Goal: Information Seeking & Learning: Find specific page/section

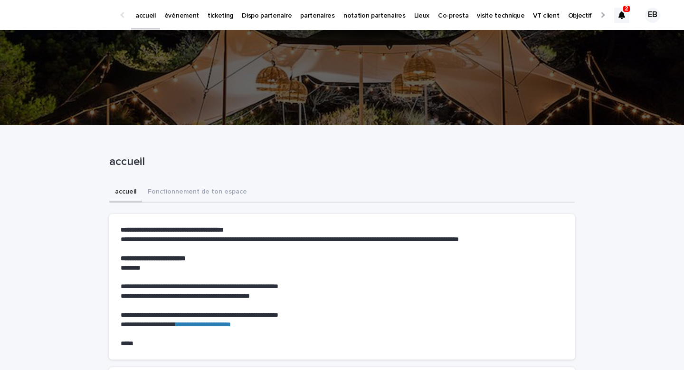
click at [619, 14] on icon at bounding box center [622, 15] width 7 height 8
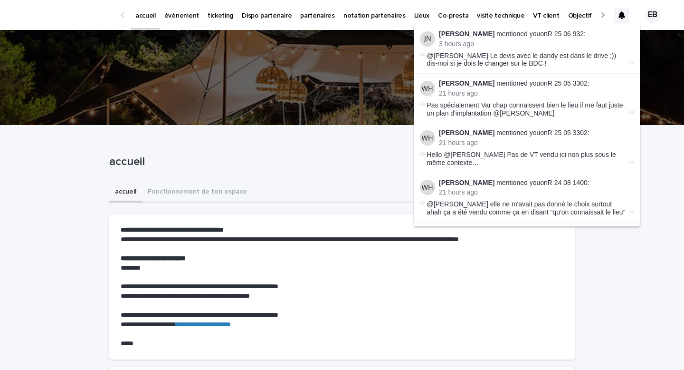
click at [172, 25] on link "événement" at bounding box center [181, 14] width 43 height 29
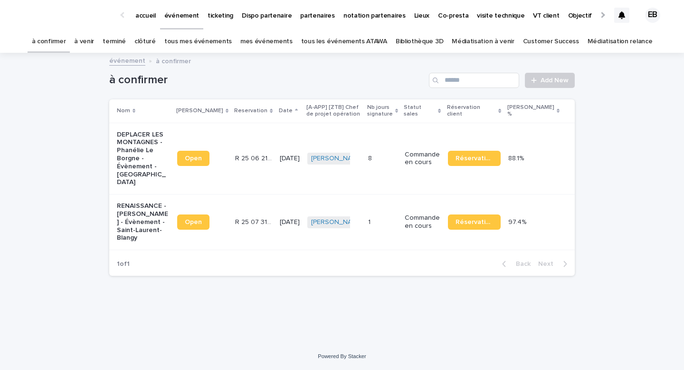
click at [358, 42] on link "tous les événements ATAWA" at bounding box center [344, 41] width 86 height 22
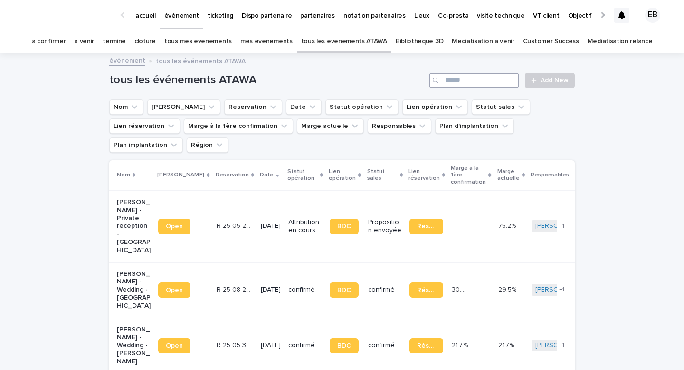
click at [465, 82] on input "Search" at bounding box center [474, 80] width 90 height 15
type input "*"
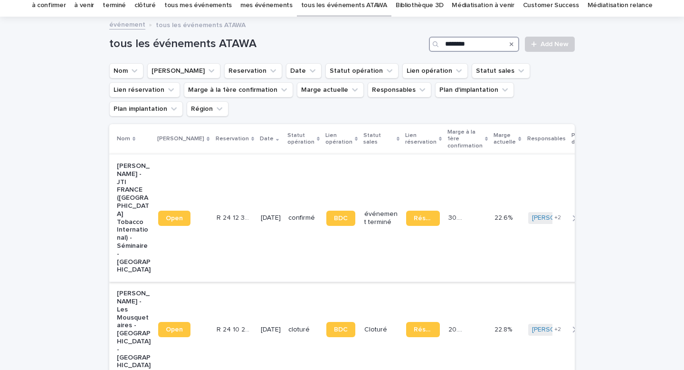
scroll to position [38, 0]
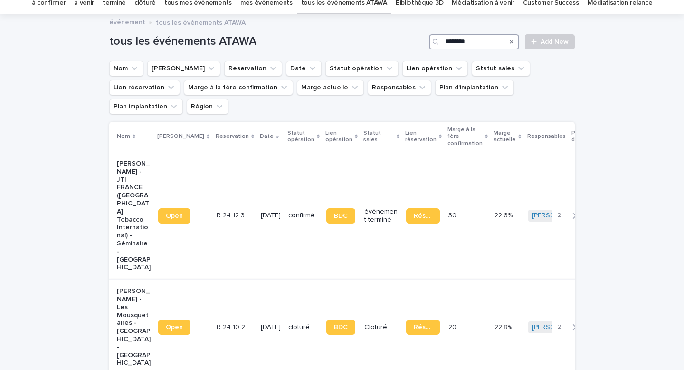
type input "********"
click at [217, 319] on div "R 24 10 2717 R 24 10 2717" at bounding box center [235, 327] width 37 height 16
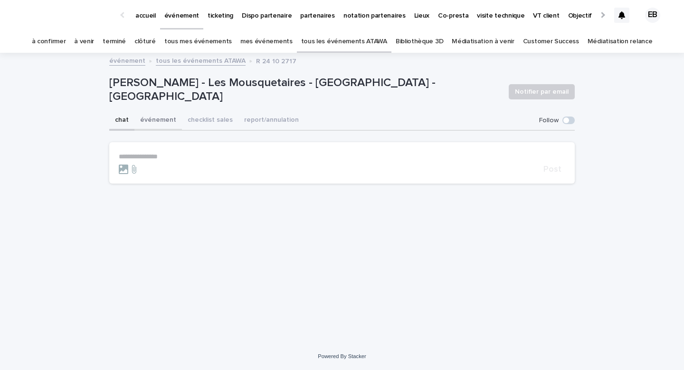
click at [166, 123] on button "événement" at bounding box center [158, 121] width 48 height 20
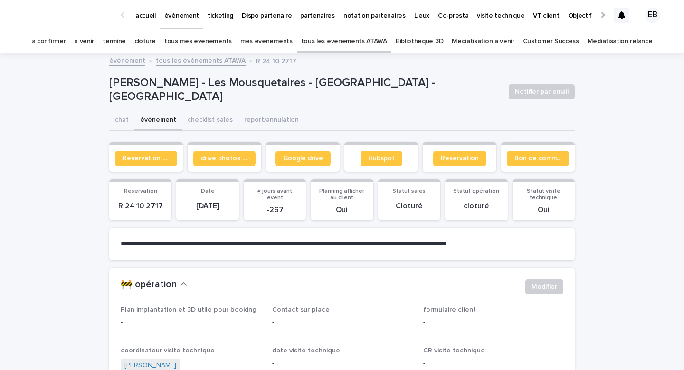
click at [163, 161] on span "Réservation client" at bounding box center [146, 158] width 47 height 7
click at [211, 17] on p "ticketing" at bounding box center [221, 10] width 26 height 20
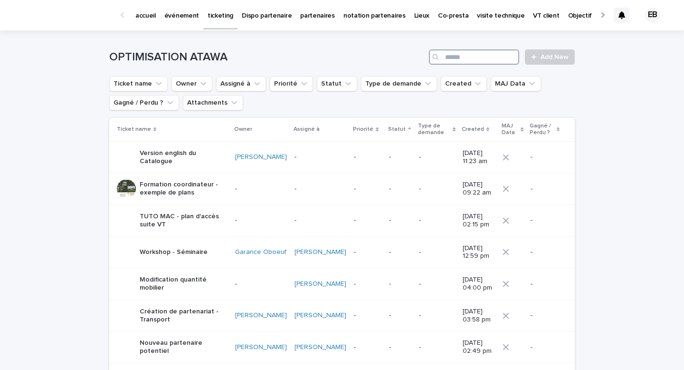
click at [492, 59] on input "Search" at bounding box center [474, 56] width 90 height 15
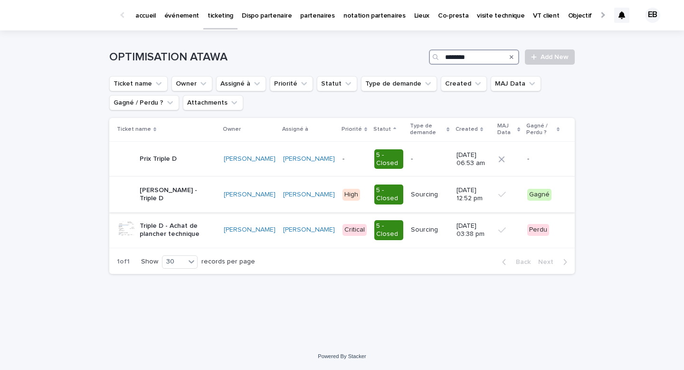
type input "********"
click at [207, 193] on p "[PERSON_NAME] - Triple D" at bounding box center [178, 194] width 77 height 16
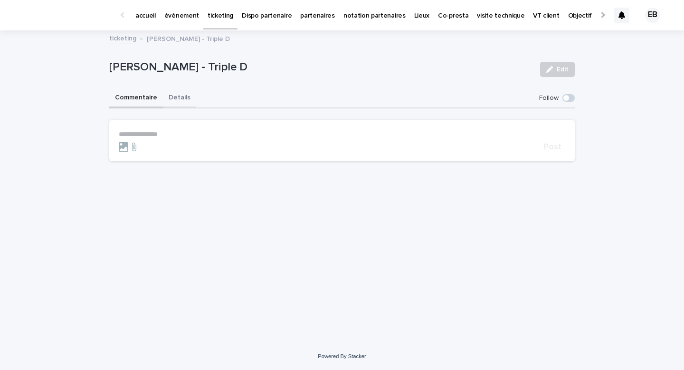
click at [172, 96] on button "Details" at bounding box center [179, 98] width 33 height 20
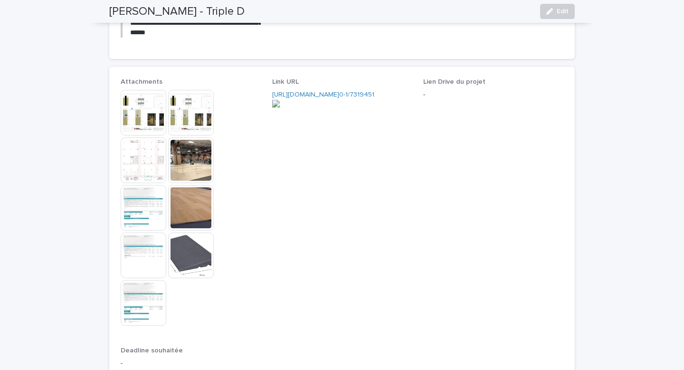
scroll to position [728, 0]
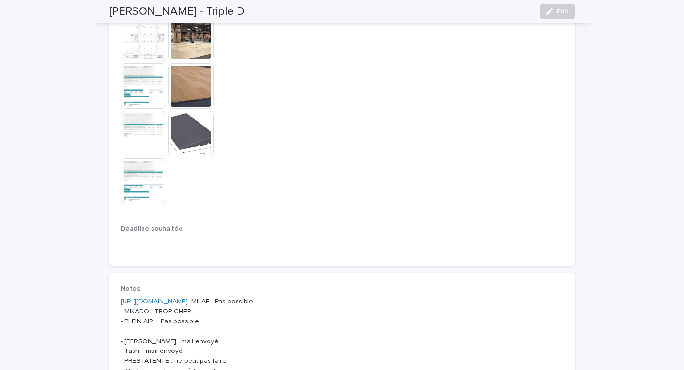
click at [140, 84] on img at bounding box center [144, 86] width 46 height 46
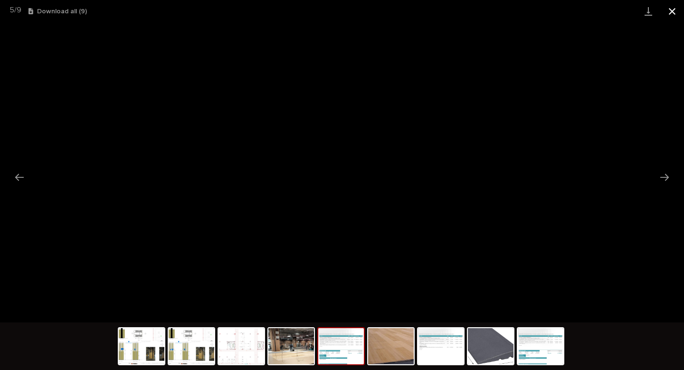
click at [669, 12] on button "Close gallery" at bounding box center [673, 11] width 24 height 22
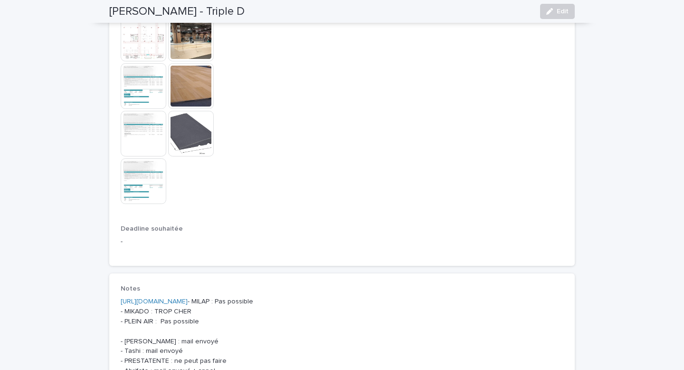
scroll to position [0, 0]
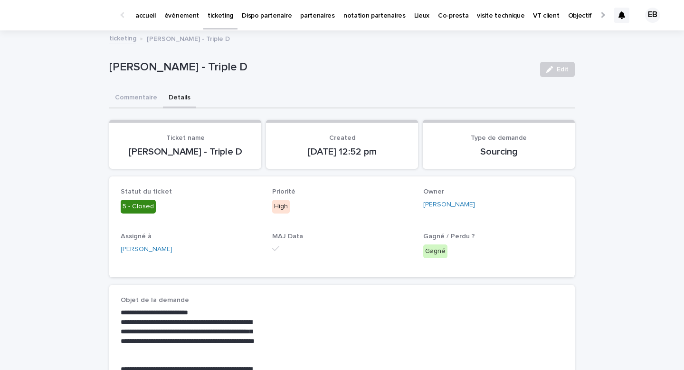
click at [138, 10] on p "accueil" at bounding box center [145, 10] width 20 height 20
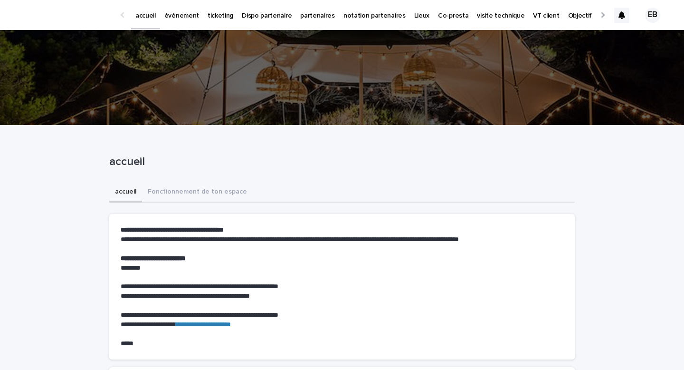
click at [183, 20] on link "événement" at bounding box center [181, 14] width 43 height 29
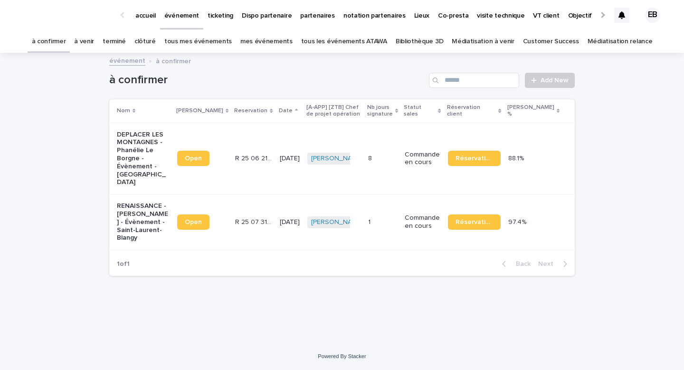
click at [359, 41] on link "tous les événements ATAWA" at bounding box center [344, 41] width 86 height 22
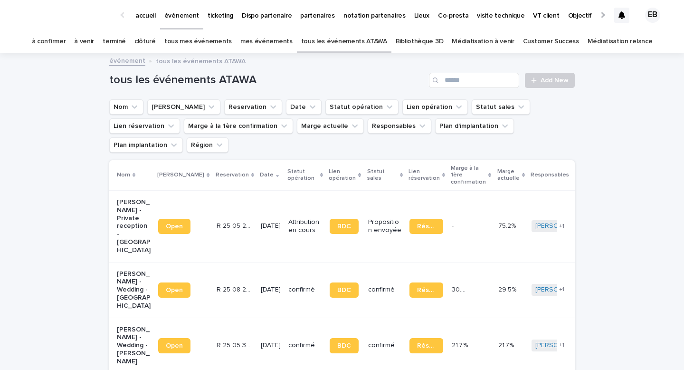
click at [435, 81] on icon "Search" at bounding box center [436, 80] width 6 height 6
click at [455, 81] on input "Search" at bounding box center [474, 80] width 90 height 15
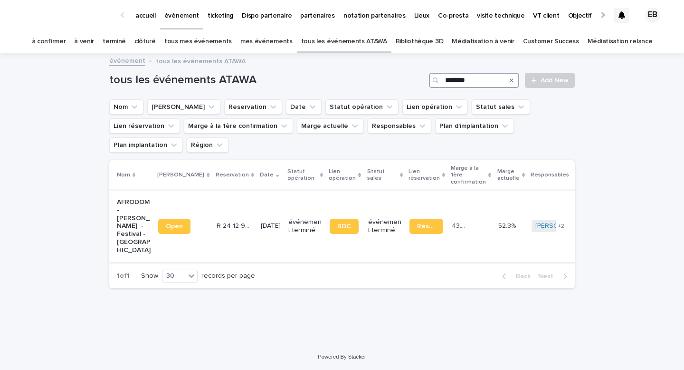
type input "*******"
click at [213, 190] on td "R 24 12 971 R 24 12 971" at bounding box center [235, 226] width 44 height 72
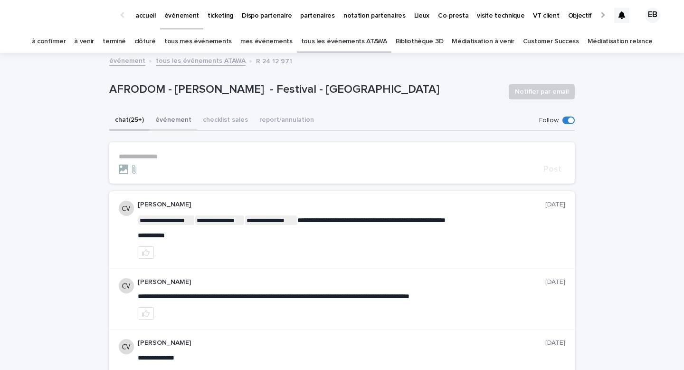
click at [177, 120] on button "événement" at bounding box center [174, 121] width 48 height 20
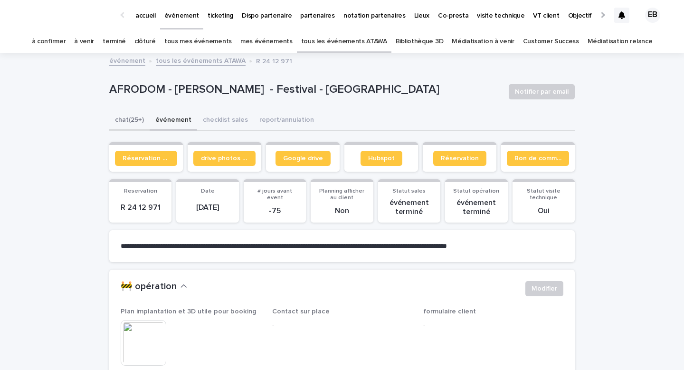
click at [137, 118] on button "chat (25+)" at bounding box center [129, 121] width 40 height 20
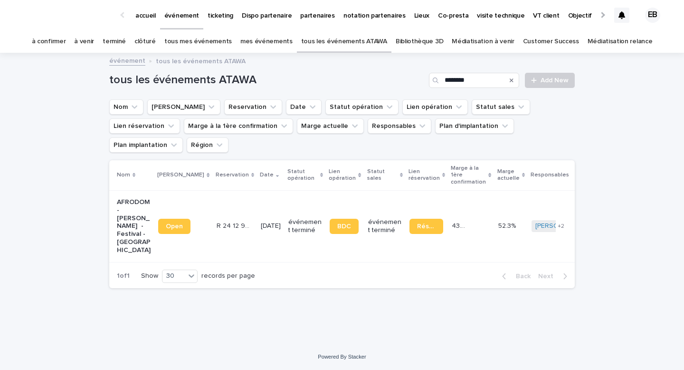
click at [220, 218] on div "R 24 12 971 R 24 12 971" at bounding box center [235, 226] width 37 height 16
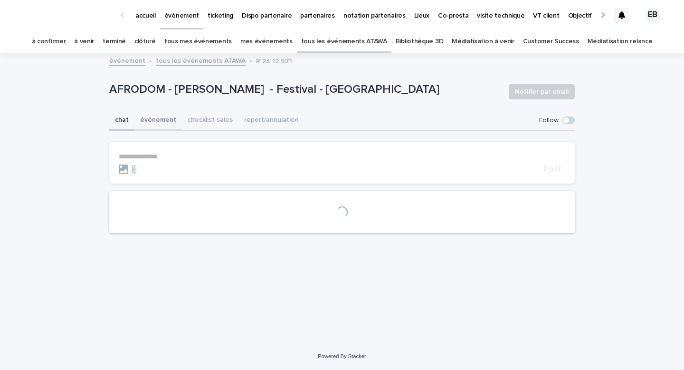
click at [164, 115] on button "événement" at bounding box center [158, 121] width 48 height 20
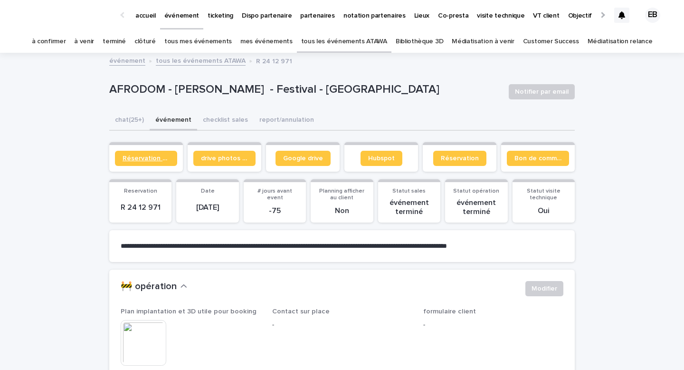
click at [153, 151] on link "Réservation client" at bounding box center [146, 158] width 62 height 15
click at [139, 11] on p "accueil" at bounding box center [145, 10] width 20 height 20
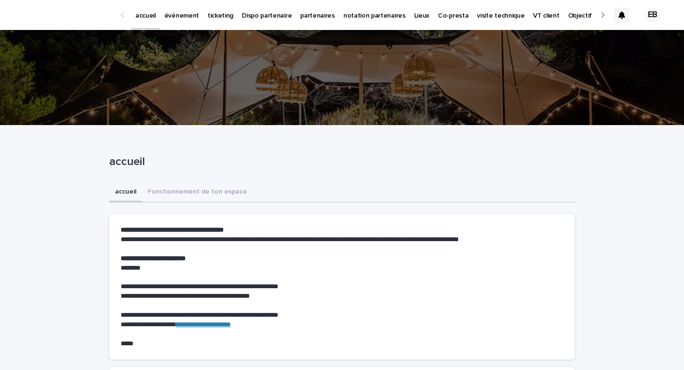
click at [621, 15] on icon at bounding box center [622, 15] width 7 height 8
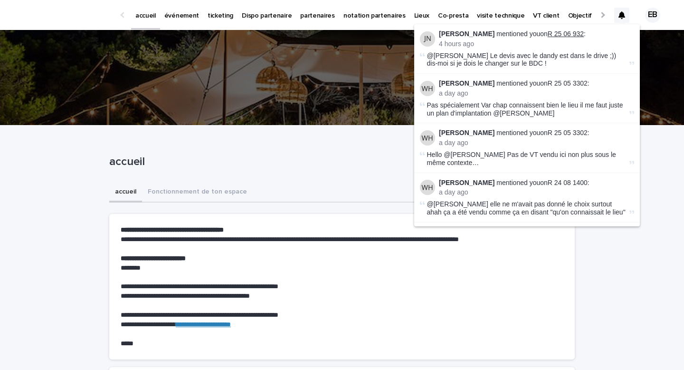
click at [554, 35] on link "R 25 06 932" at bounding box center [566, 34] width 36 height 8
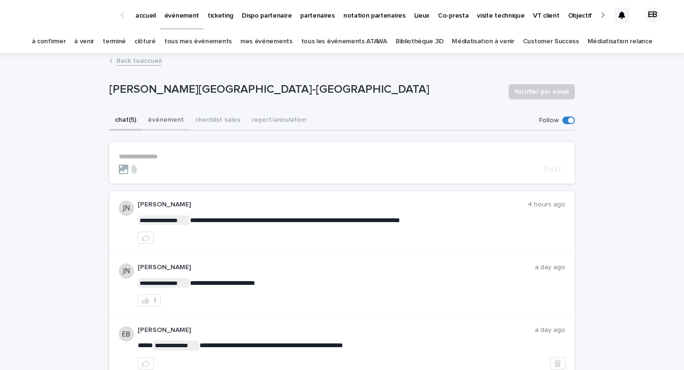
click at [168, 125] on button "événement" at bounding box center [166, 121] width 48 height 20
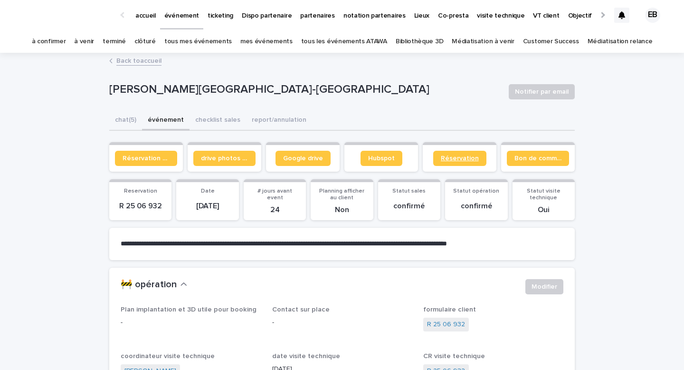
click at [461, 159] on span "Réservation" at bounding box center [460, 158] width 38 height 7
click at [302, 162] on link "Google drive" at bounding box center [303, 158] width 55 height 15
click at [168, 14] on p "événement" at bounding box center [181, 10] width 35 height 20
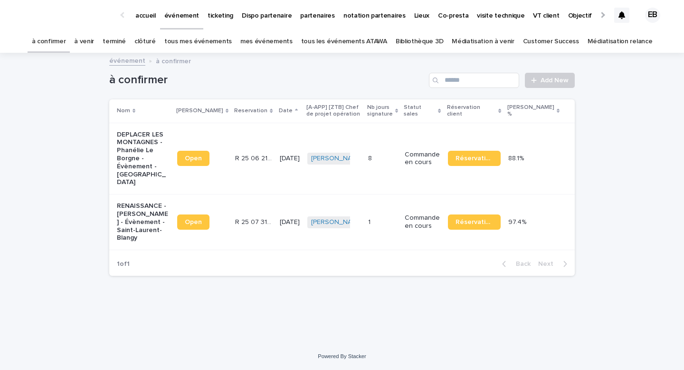
click at [150, 18] on p "accueil" at bounding box center [145, 10] width 20 height 20
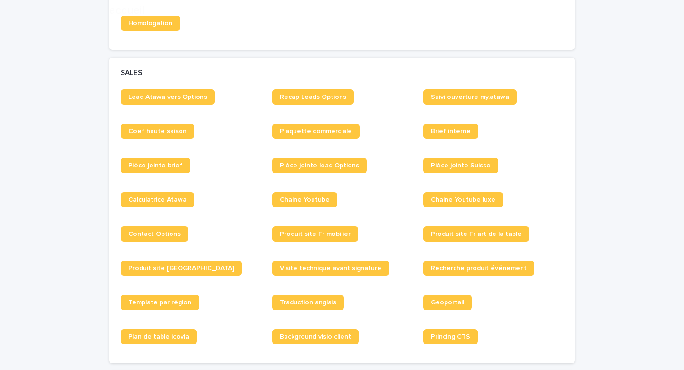
scroll to position [738, 0]
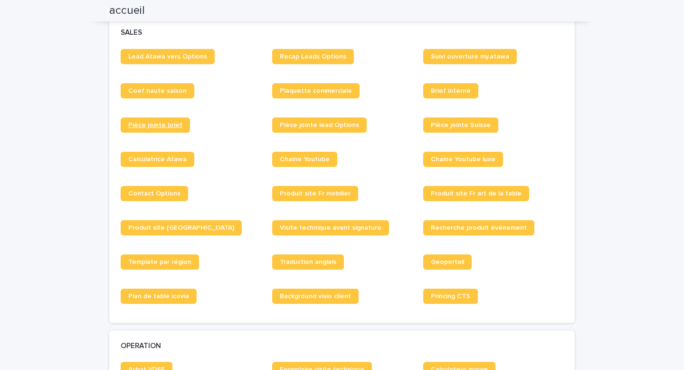
click at [173, 122] on span "Pièce jointe brief" at bounding box center [155, 125] width 54 height 7
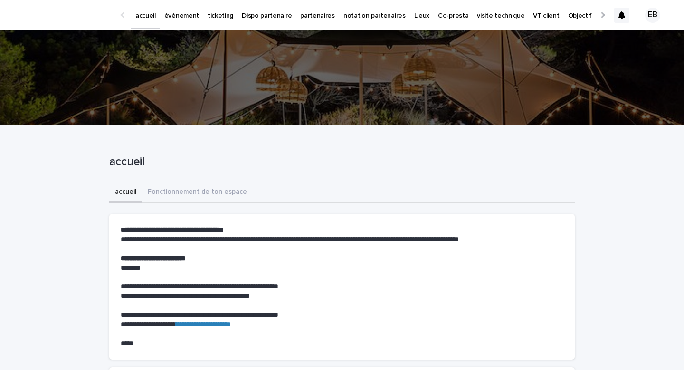
click at [179, 19] on p "événement" at bounding box center [181, 10] width 35 height 20
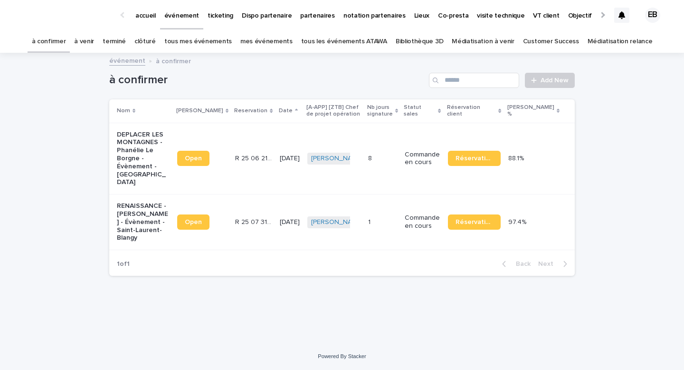
click at [362, 44] on link "tous les événements ATAWA" at bounding box center [344, 41] width 86 height 22
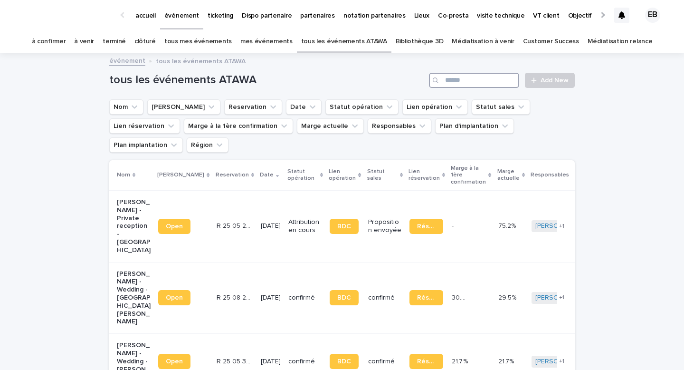
click at [464, 78] on input "Search" at bounding box center [474, 80] width 90 height 15
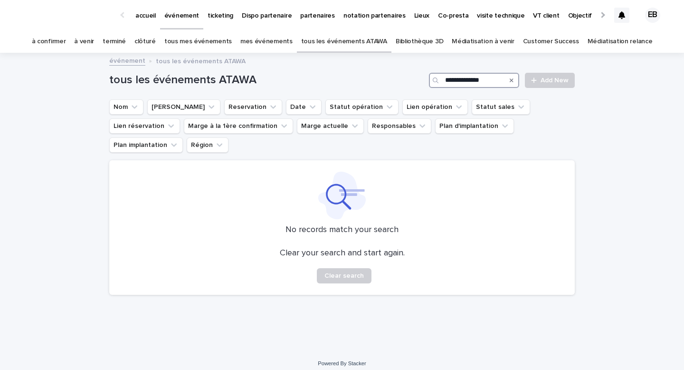
drag, startPoint x: 469, startPoint y: 82, endPoint x: 418, endPoint y: 74, distance: 51.9
click at [418, 74] on div "**********" at bounding box center [342, 80] width 466 height 15
type input "******"
drag, startPoint x: 481, startPoint y: 83, endPoint x: 413, endPoint y: 81, distance: 68.4
click at [413, 81] on div "tous les événements ATAWA ****** Add New" at bounding box center [342, 80] width 466 height 15
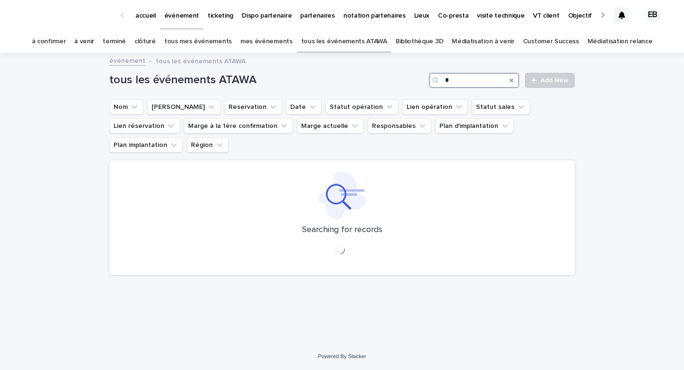
type input "*"
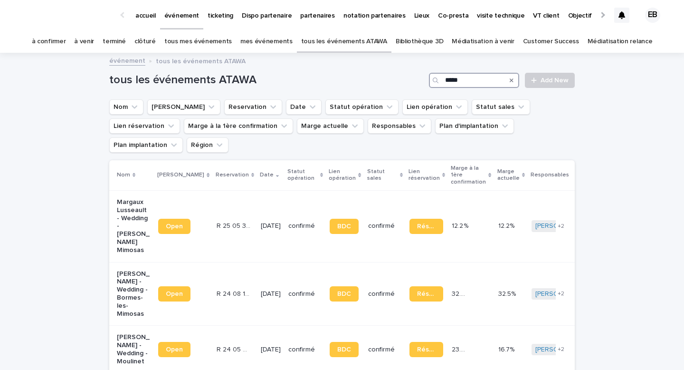
type input "*****"
